Goal: Navigation & Orientation: Find specific page/section

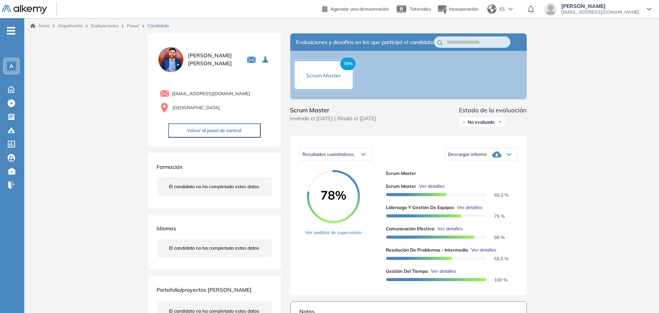
click at [69, 25] on font "Alquimetría" at bounding box center [70, 26] width 25 height 6
click at [69, 29] on div "Alquimetría" at bounding box center [71, 25] width 33 height 7
click at [69, 27] on font "Alquimetría" at bounding box center [70, 26] width 25 height 6
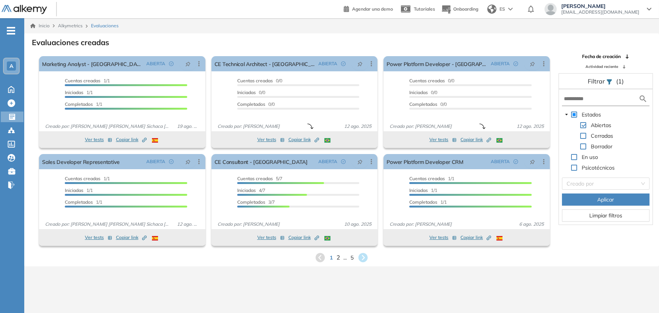
click at [337, 257] on span "2" at bounding box center [337, 257] width 3 height 9
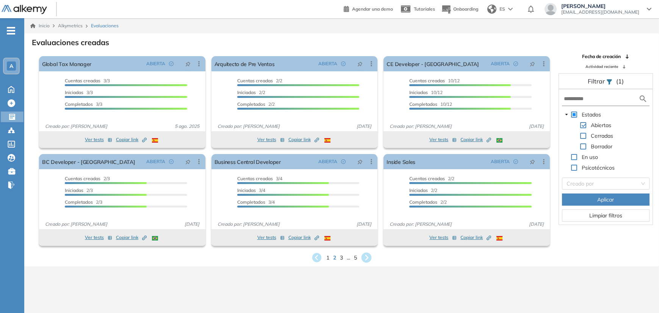
click at [369, 258] on icon at bounding box center [366, 257] width 10 height 10
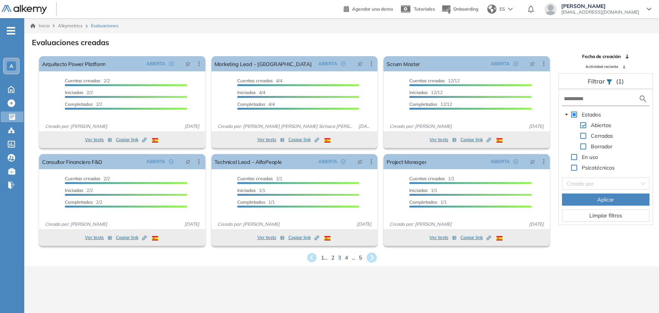
click at [371, 258] on icon at bounding box center [371, 257] width 10 height 10
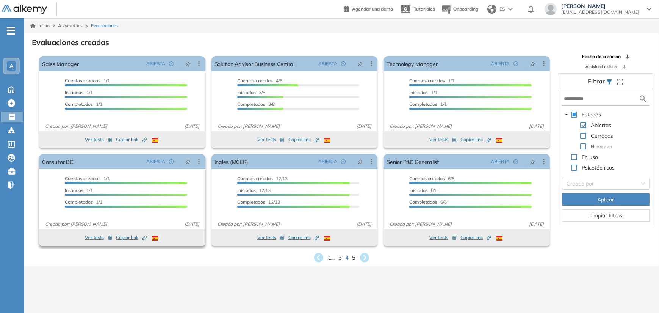
click at [123, 237] on span "Copiar link Created by potrace 1.16, written by [PERSON_NAME] [DATE]-[DATE]" at bounding box center [131, 237] width 31 height 7
